Goal: Navigation & Orientation: Find specific page/section

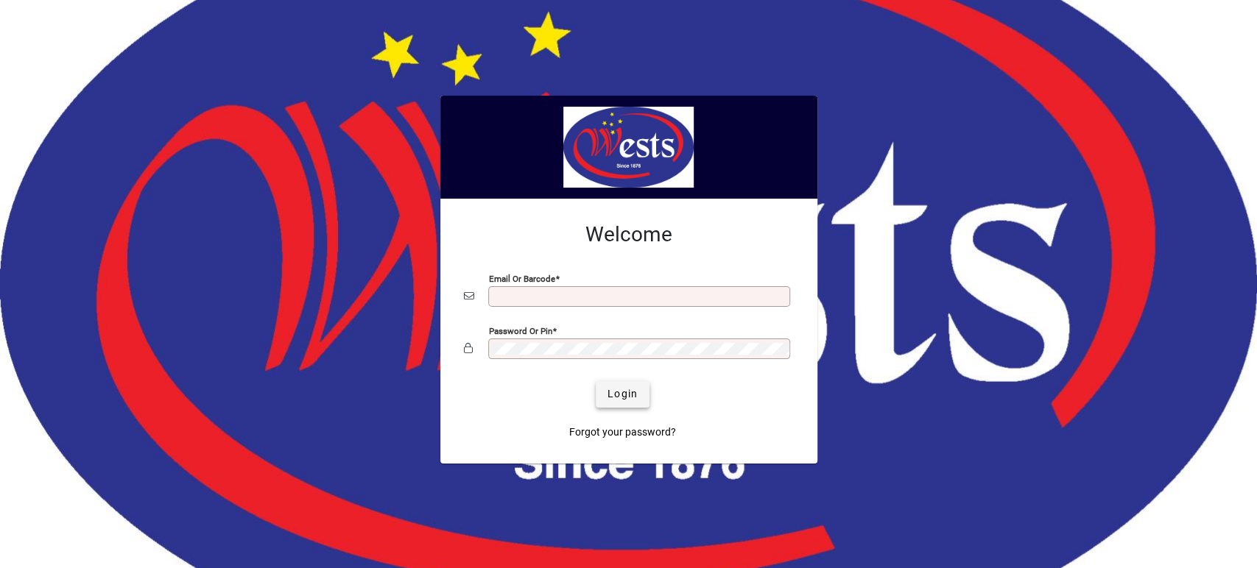
type input "**********"
click at [623, 392] on span "Login" at bounding box center [622, 394] width 30 height 15
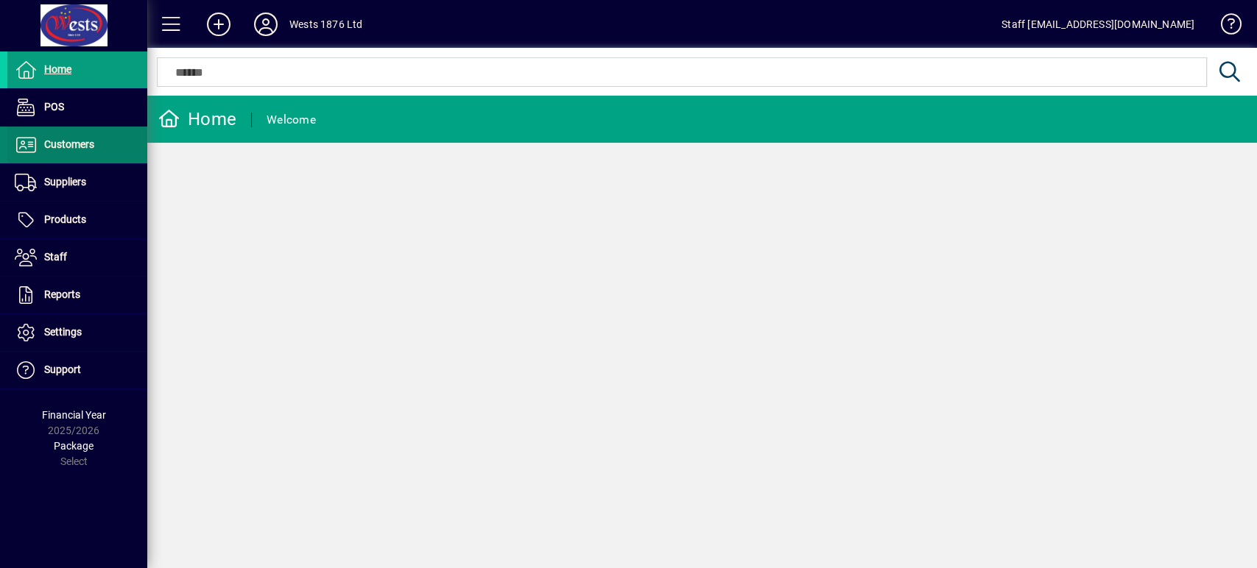
click at [102, 144] on span at bounding box center [77, 144] width 140 height 35
